Goal: Task Accomplishment & Management: Complete application form

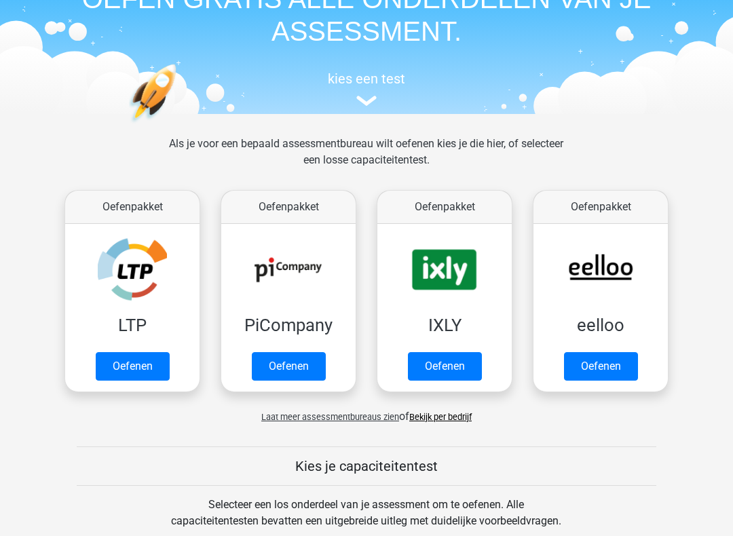
scroll to position [80, 0]
click at [130, 364] on link "Oefenen" at bounding box center [133, 366] width 74 height 28
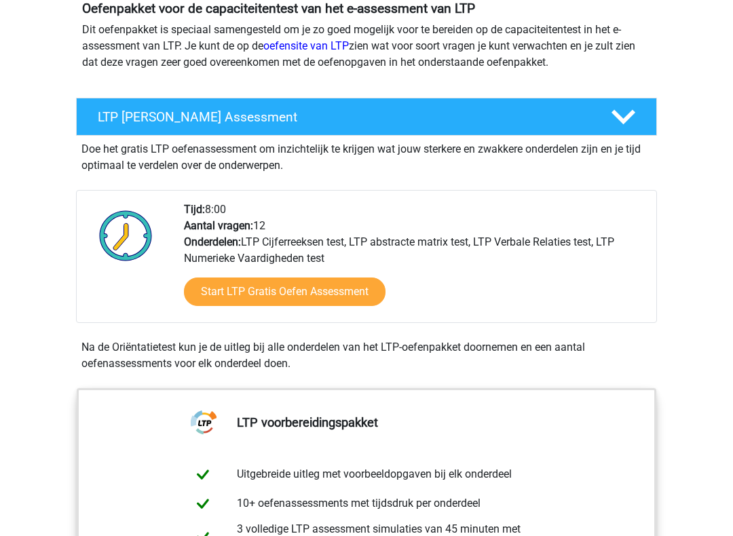
scroll to position [165, 0]
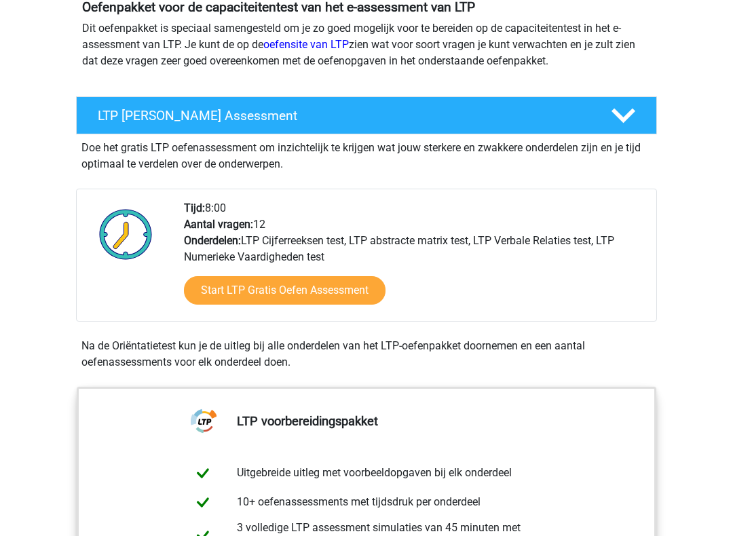
click at [197, 288] on link "Start LTP Gratis Oefen Assessment" at bounding box center [284, 290] width 201 height 28
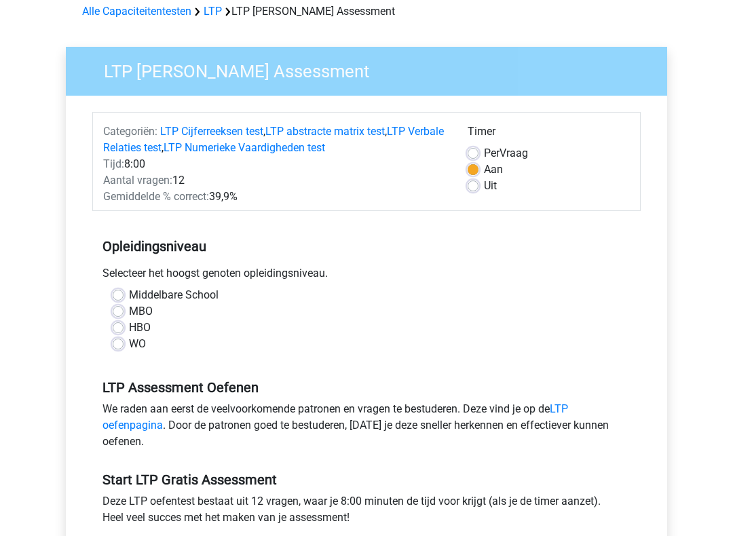
scroll to position [70, 0]
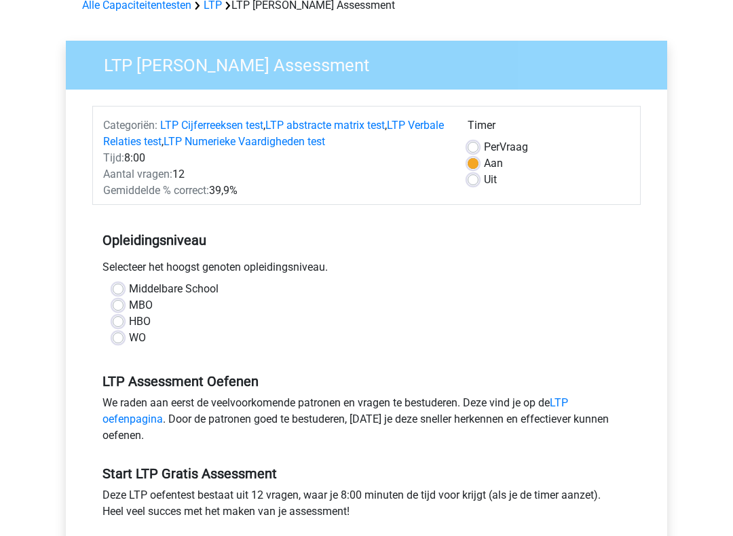
click at [129, 300] on label "MBO" at bounding box center [141, 306] width 24 height 16
click at [114, 300] on input "MBO" at bounding box center [118, 305] width 11 height 14
radio input "true"
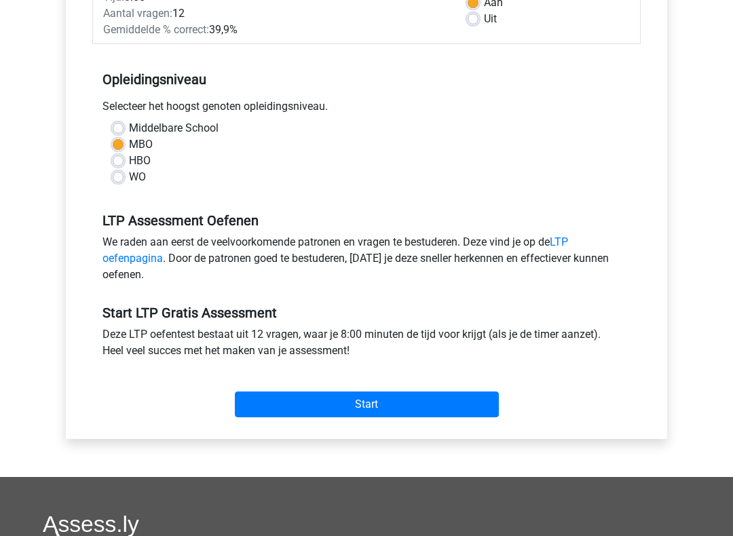
scroll to position [232, 0]
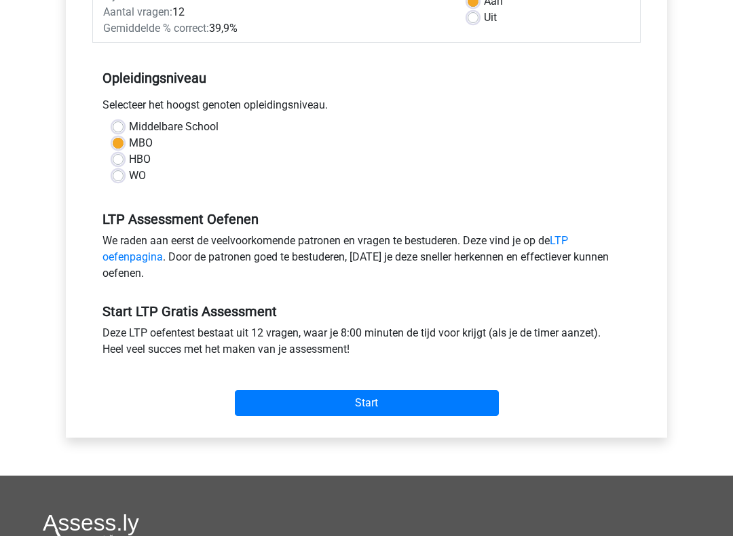
click at [454, 400] on input "Start" at bounding box center [367, 404] width 264 height 26
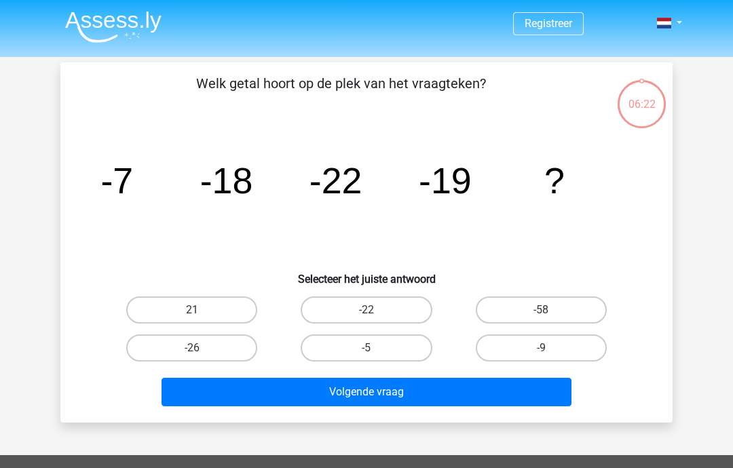
click at [197, 348] on input "-26" at bounding box center [196, 352] width 9 height 9
radio input "true"
click at [242, 400] on button "Volgende vraag" at bounding box center [366, 392] width 410 height 28
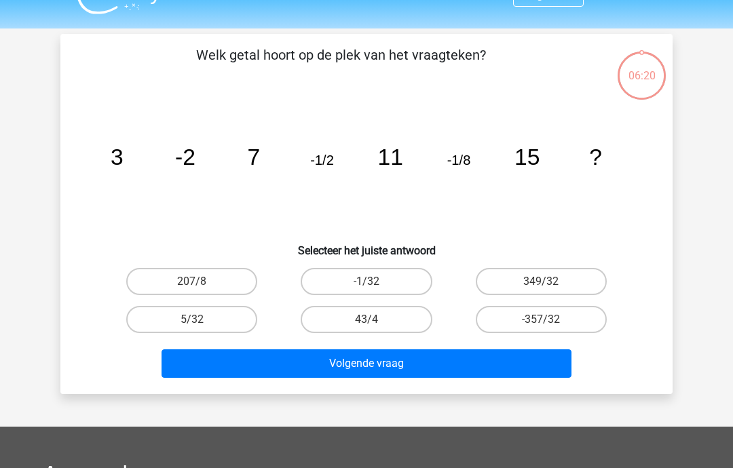
scroll to position [62, 0]
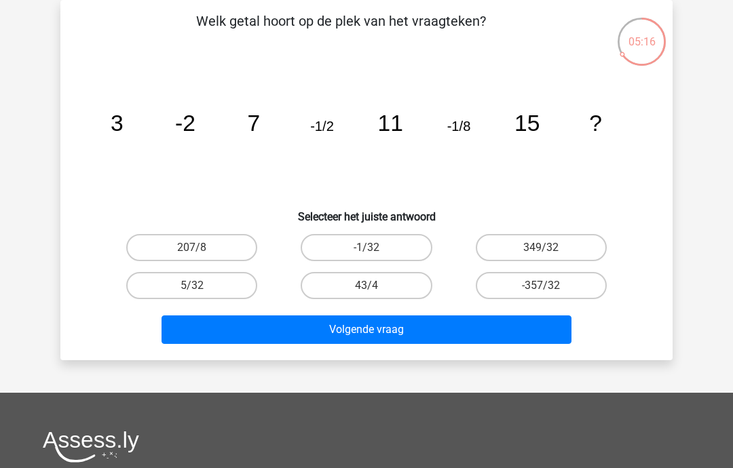
click at [389, 237] on label "-1/32" at bounding box center [365, 247] width 131 height 27
click at [375, 248] on input "-1/32" at bounding box center [370, 252] width 9 height 9
radio input "true"
click at [439, 328] on button "Volgende vraag" at bounding box center [366, 329] width 410 height 28
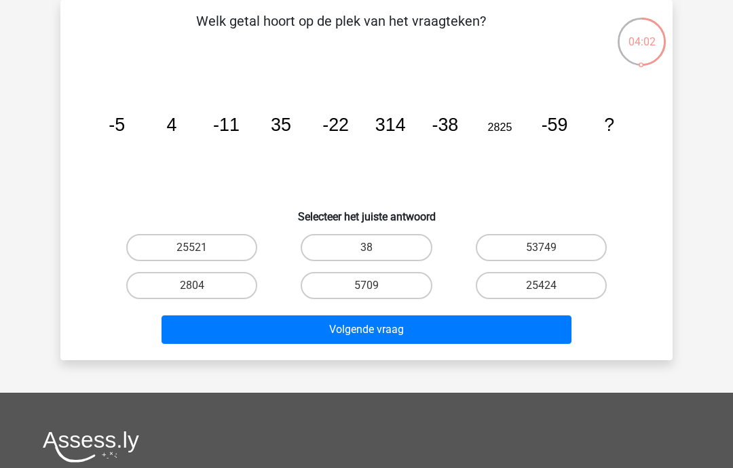
click at [564, 248] on label "53749" at bounding box center [540, 247] width 131 height 27
click at [549, 248] on input "53749" at bounding box center [545, 252] width 9 height 9
radio input "true"
click at [526, 341] on button "Volgende vraag" at bounding box center [366, 329] width 410 height 28
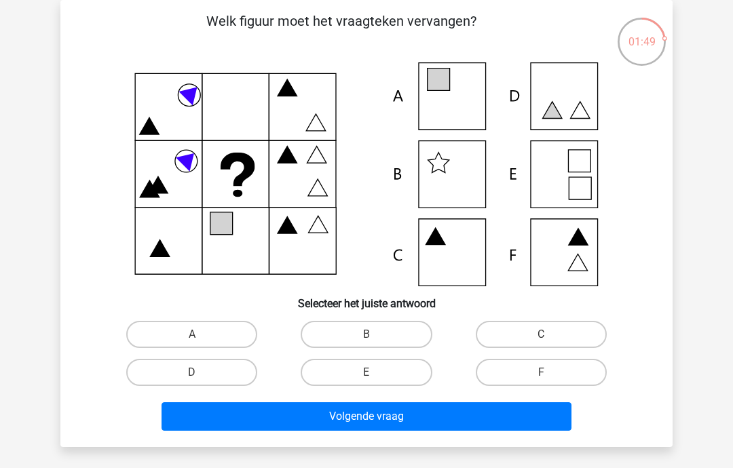
click at [442, 87] on icon at bounding box center [438, 80] width 22 height 22
click at [198, 330] on label "A" at bounding box center [191, 334] width 131 height 27
click at [198, 334] on input "A" at bounding box center [196, 338] width 9 height 9
radio input "true"
click at [385, 412] on button "Volgende vraag" at bounding box center [366, 416] width 410 height 28
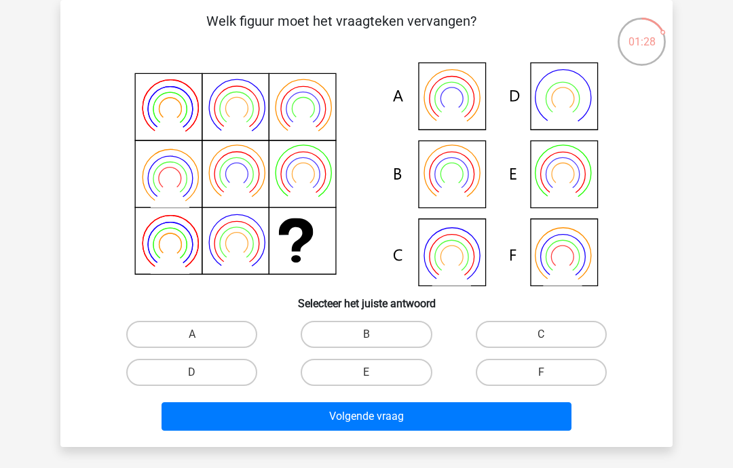
click at [560, 328] on label "C" at bounding box center [540, 334] width 131 height 27
click at [549, 334] on input "C" at bounding box center [545, 338] width 9 height 9
radio input "true"
click at [530, 417] on button "Volgende vraag" at bounding box center [366, 416] width 410 height 28
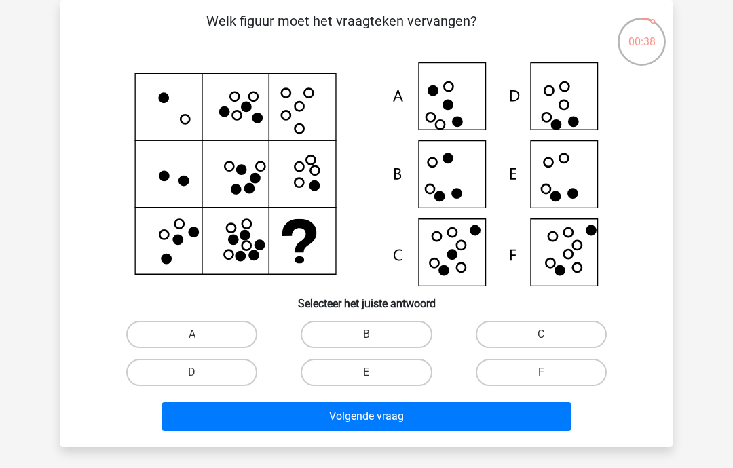
click at [562, 370] on label "F" at bounding box center [540, 372] width 131 height 27
click at [549, 372] on input "F" at bounding box center [545, 376] width 9 height 9
radio input "true"
click at [522, 412] on button "Volgende vraag" at bounding box center [366, 416] width 410 height 28
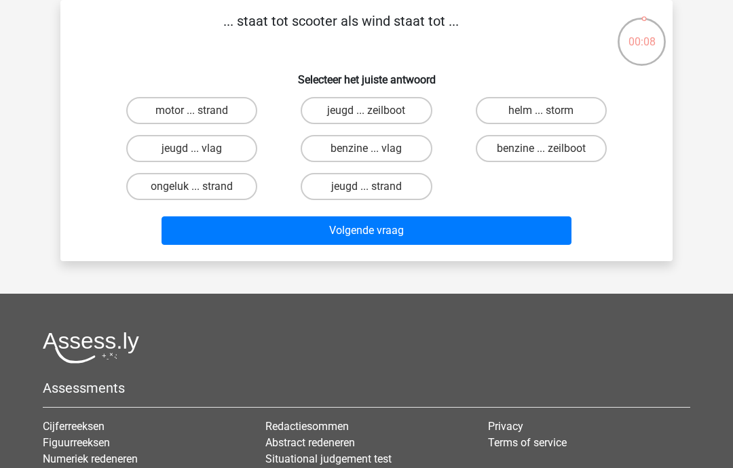
click at [572, 112] on label "helm ... storm" at bounding box center [540, 110] width 131 height 27
click at [549, 112] on input "helm ... storm" at bounding box center [545, 115] width 9 height 9
radio input "true"
click at [528, 233] on button "Volgende vraag" at bounding box center [366, 230] width 410 height 28
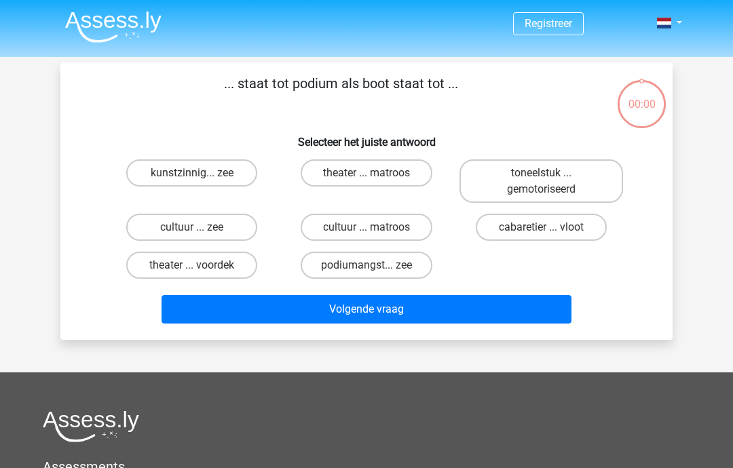
scroll to position [62, 0]
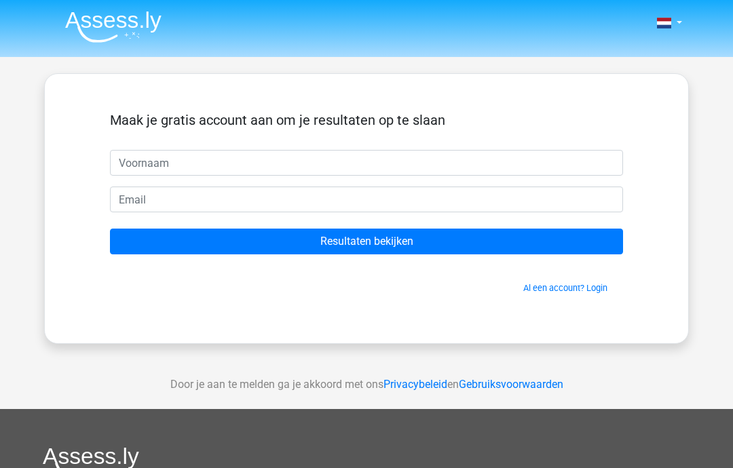
scroll to position [62, 0]
